Goal: Task Accomplishment & Management: Complete application form

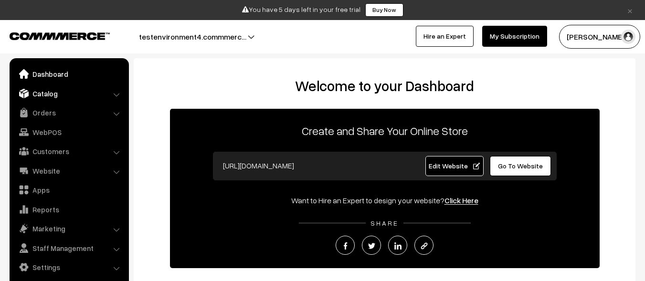
click at [68, 93] on link "Catalog" at bounding box center [69, 93] width 114 height 17
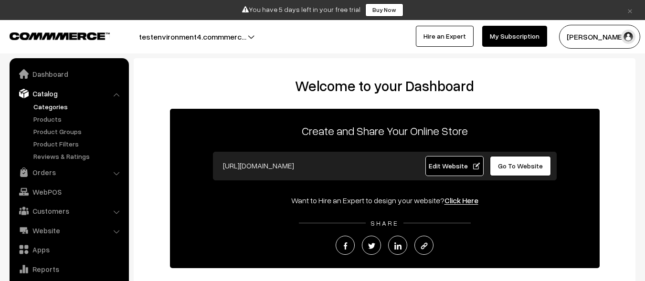
click at [78, 106] on link "Categories" at bounding box center [78, 107] width 95 height 10
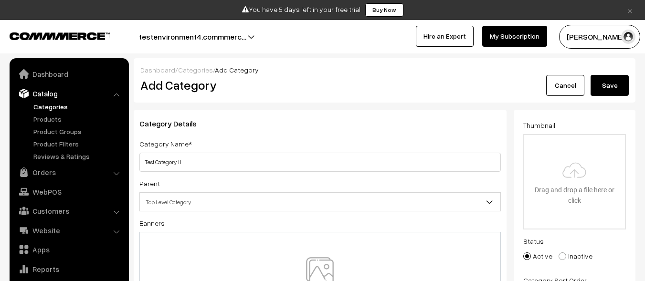
scroll to position [27, 0]
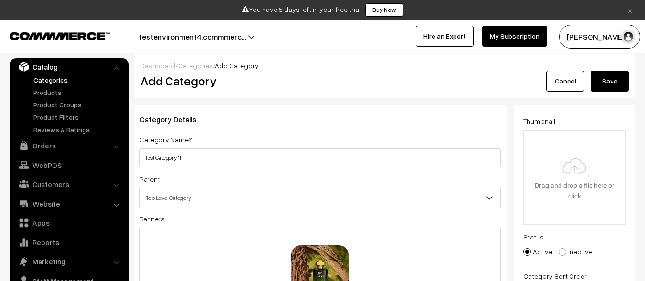
click at [320, 201] on span "Top Level Category" at bounding box center [320, 198] width 360 height 17
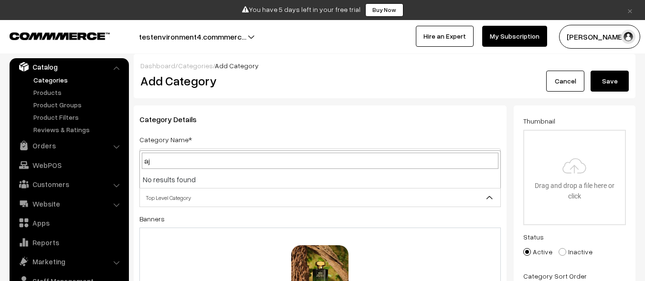
scroll to position [8, 0]
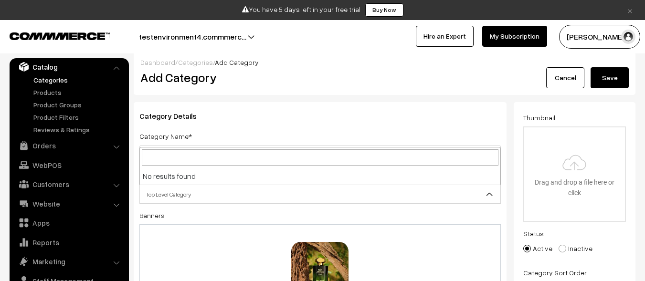
click at [610, 78] on button "Save" at bounding box center [610, 77] width 38 height 21
